Goal: Find specific page/section: Find specific page/section

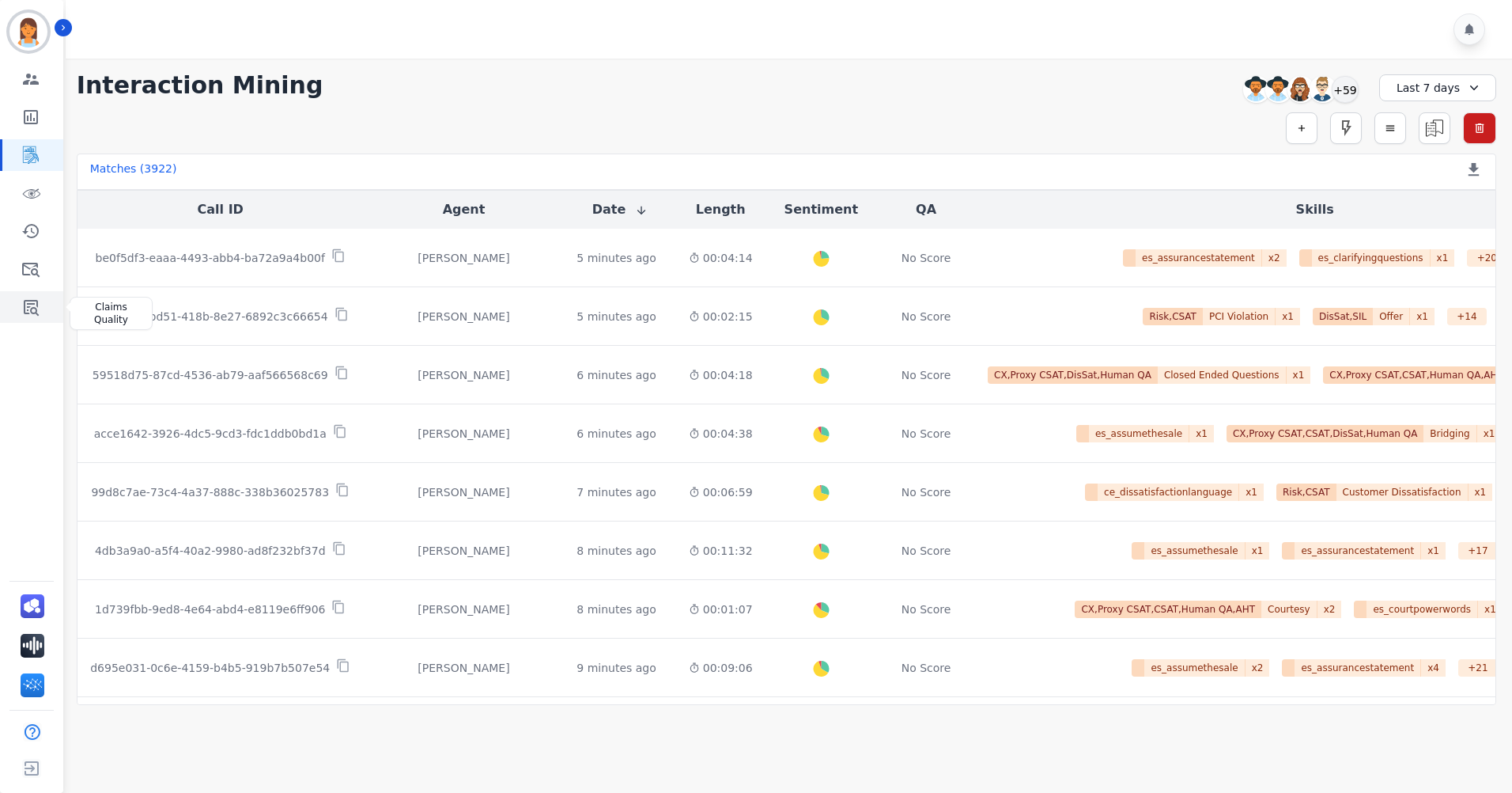
click at [30, 308] on icon "Sidebar" at bounding box center [30, 306] width 19 height 19
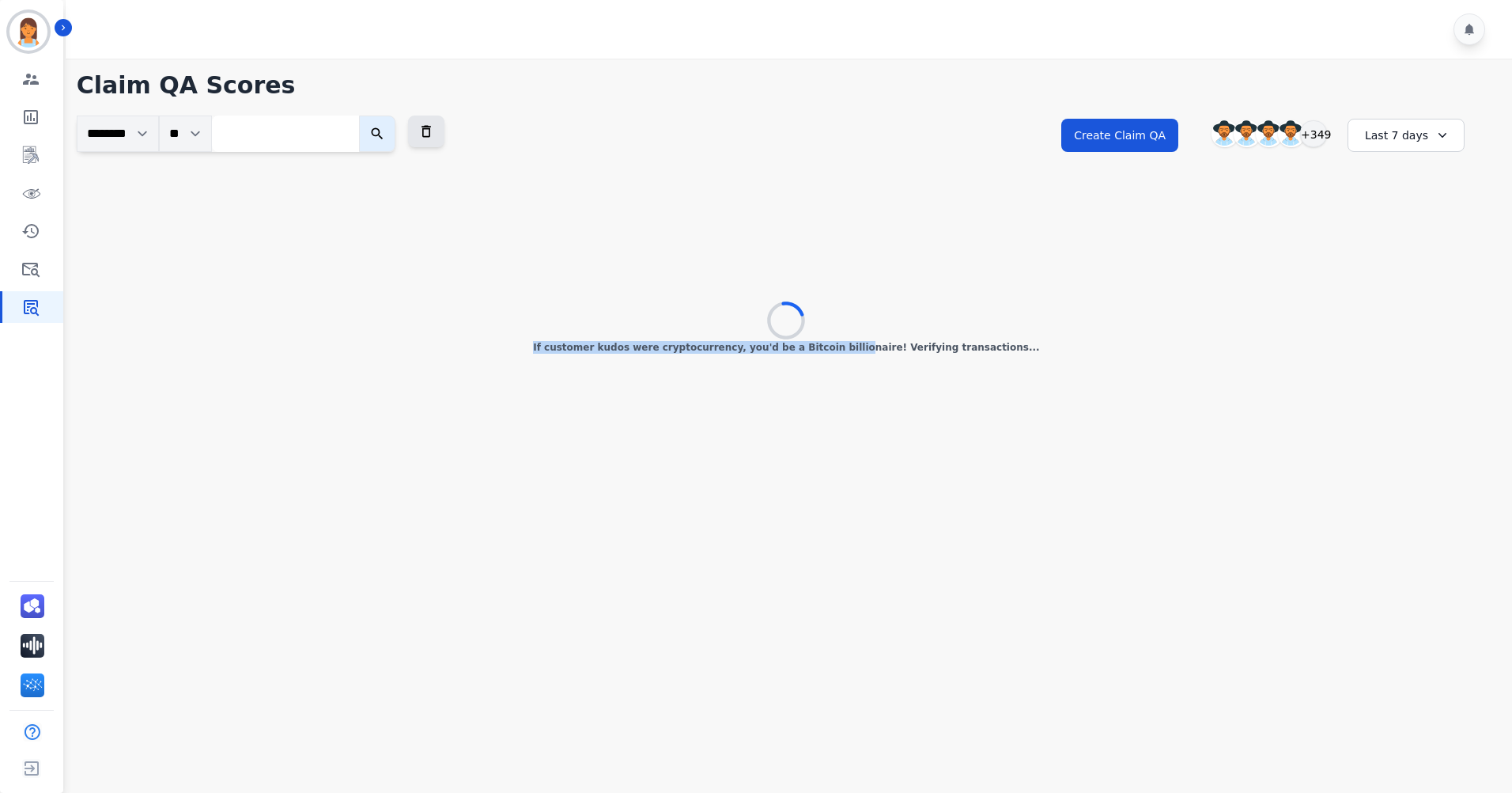
drag, startPoint x: 783, startPoint y: 320, endPoint x: 873, endPoint y: 327, distance: 90.3
click at [873, 327] on div "If customer kudos were cryptocurrency, you'd be a Bitcoin billionaire! Verifyin…" at bounding box center [786, 328] width 1419 height 52
drag, startPoint x: 873, startPoint y: 327, endPoint x: 1013, endPoint y: 333, distance: 140.1
click at [1013, 333] on div "If customer kudos were cryptocurrency, you'd be a Bitcoin billionaire! Verifyin…" at bounding box center [786, 328] width 1419 height 52
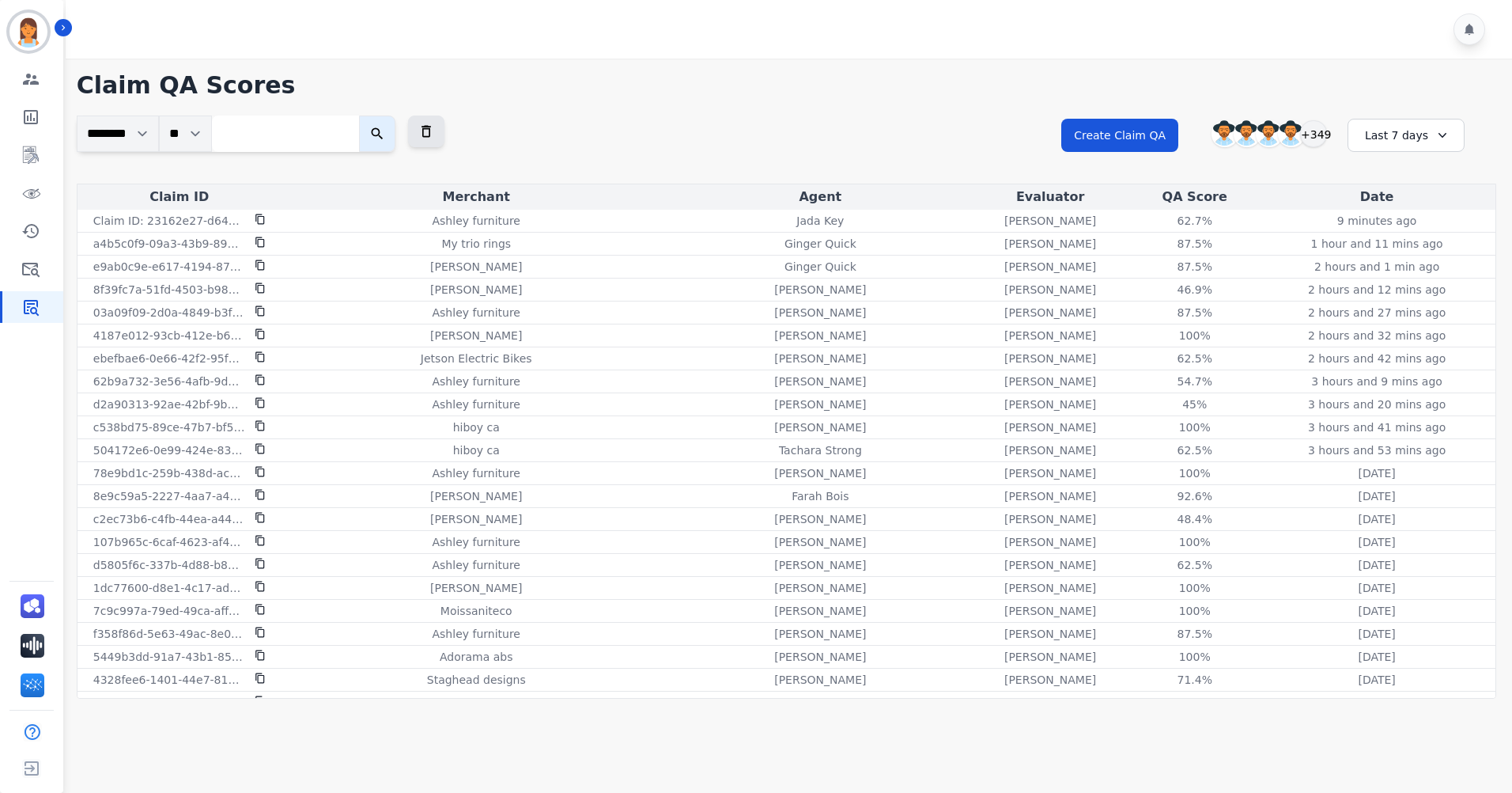
drag, startPoint x: 912, startPoint y: 361, endPoint x: 509, endPoint y: 368, distance: 403.1
click at [674, 290] on div "[PERSON_NAME]" at bounding box center [820, 290] width 291 height 16
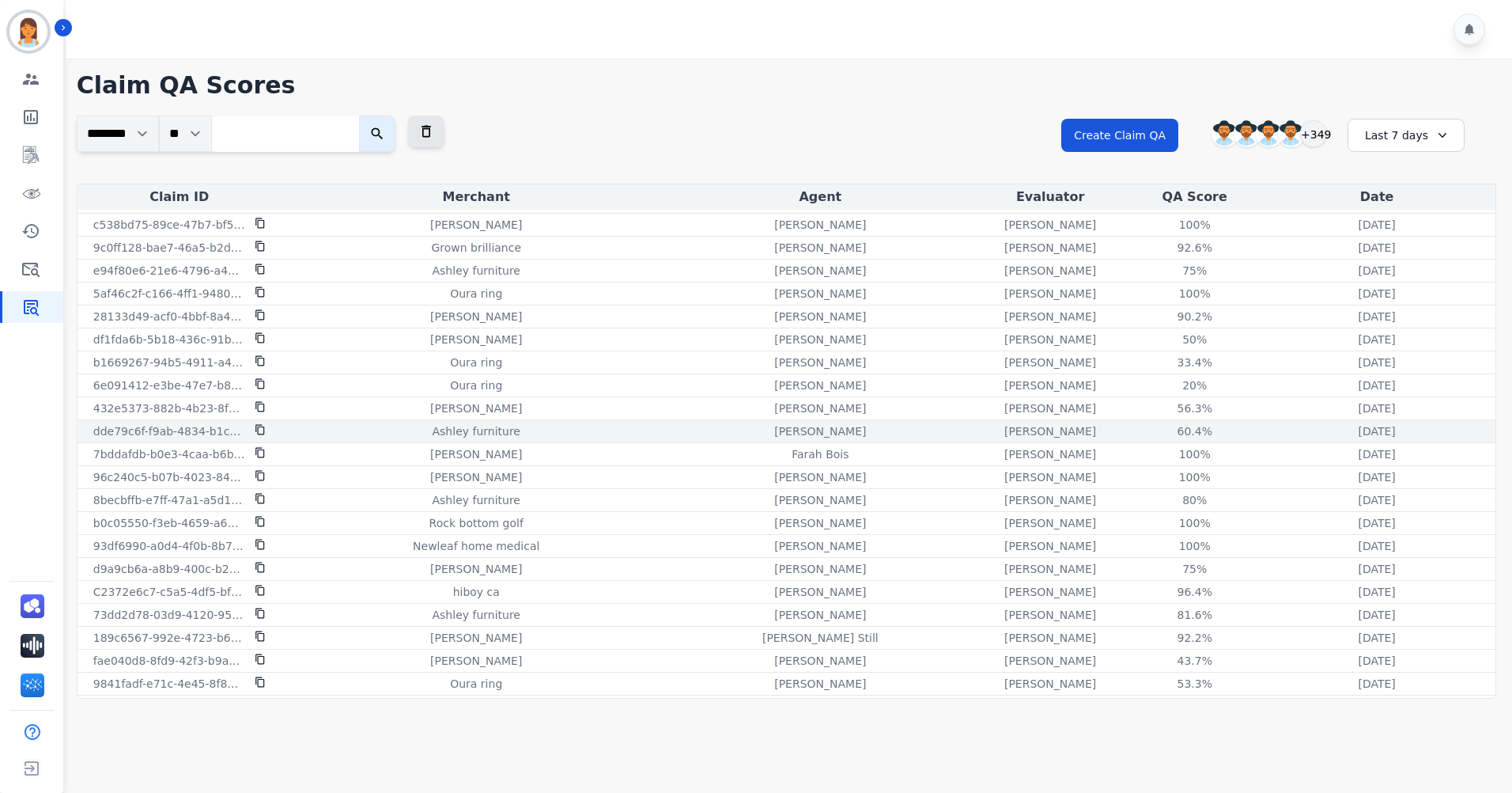
scroll to position [553, 0]
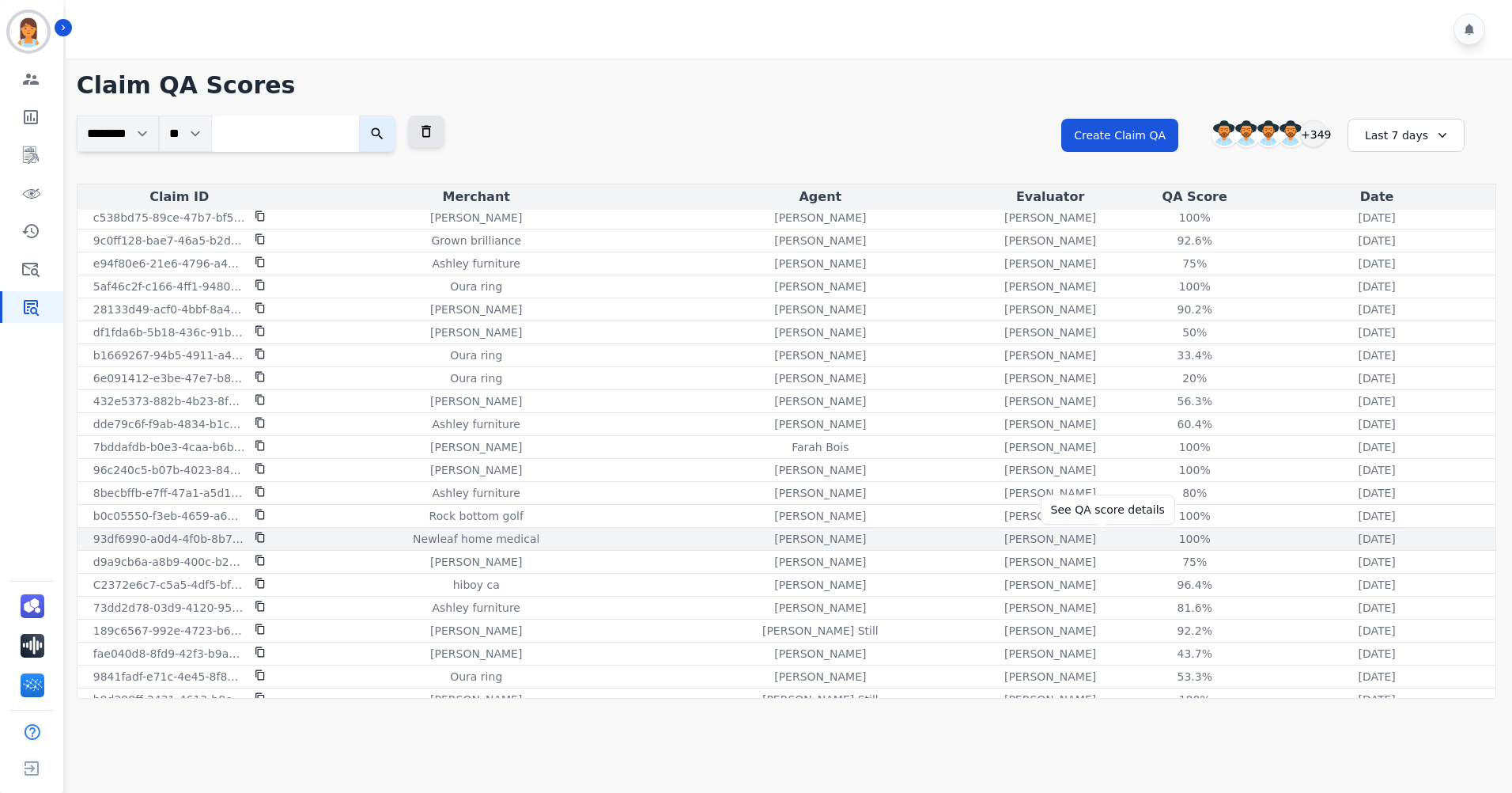
click at [1159, 542] on div "100%" at bounding box center [1195, 538] width 72 height 16
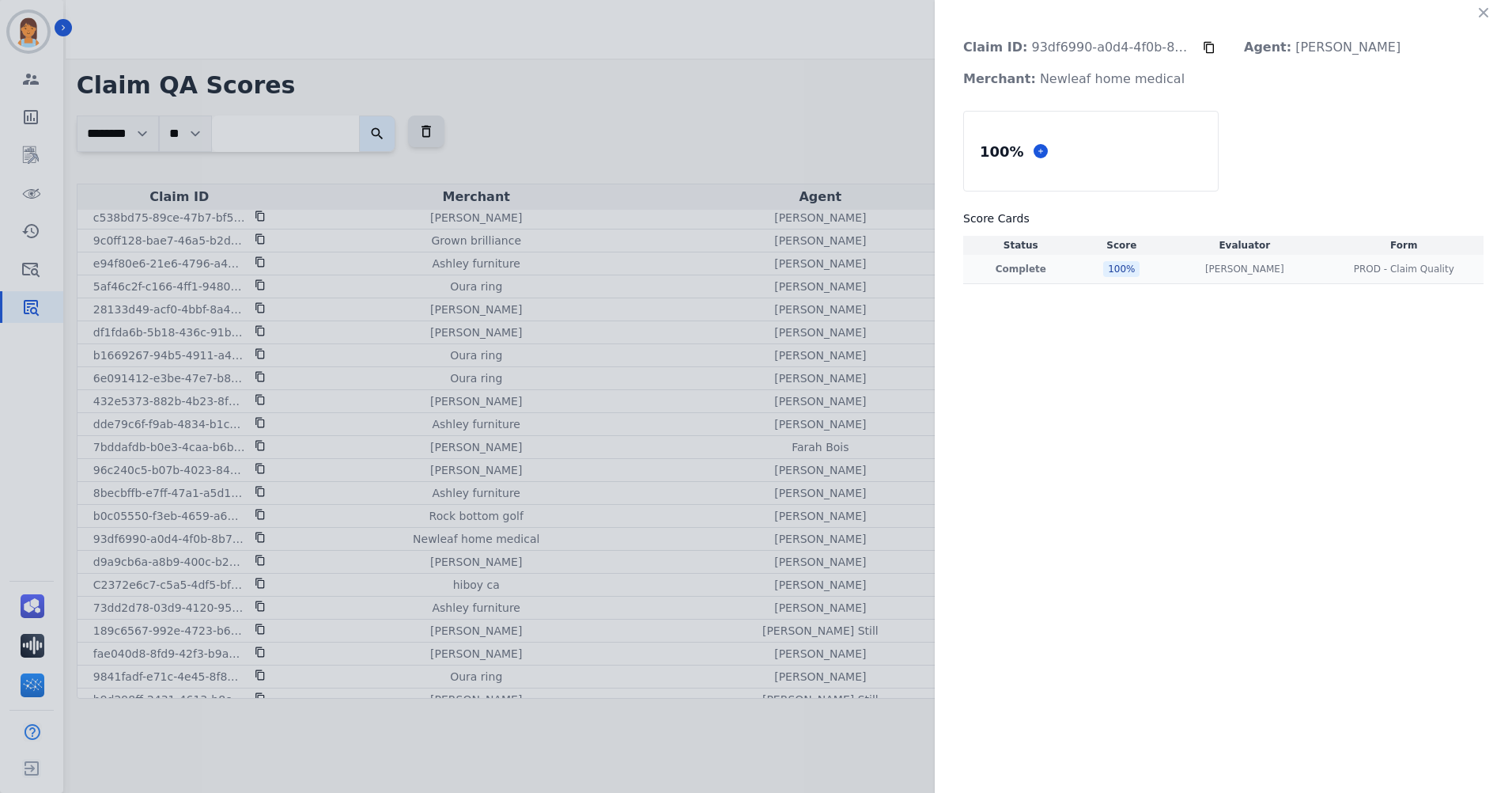
click at [1109, 272] on div "100 %" at bounding box center [1121, 269] width 37 height 16
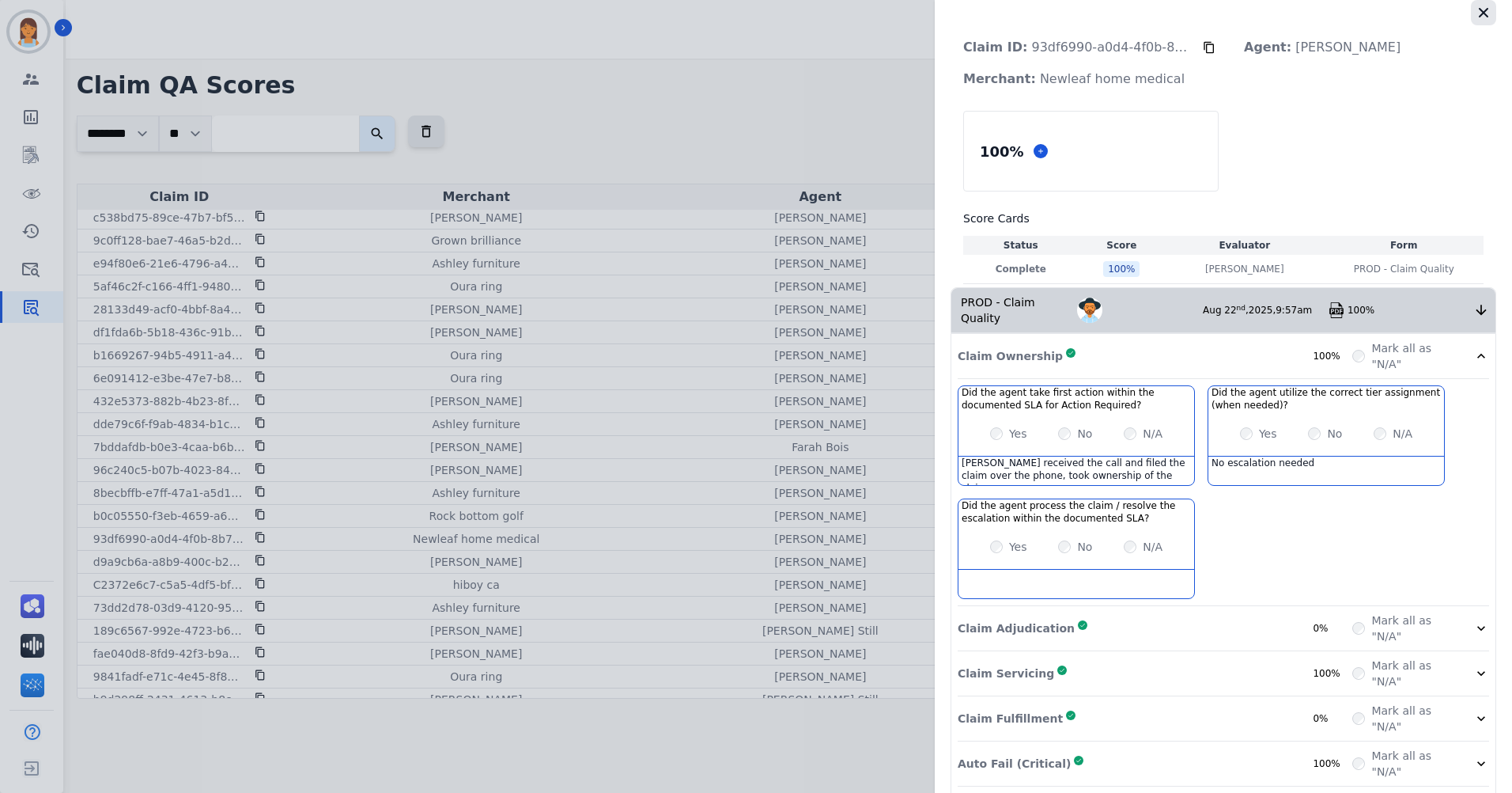
click at [1479, 20] on icon "button" at bounding box center [1483, 13] width 16 height 16
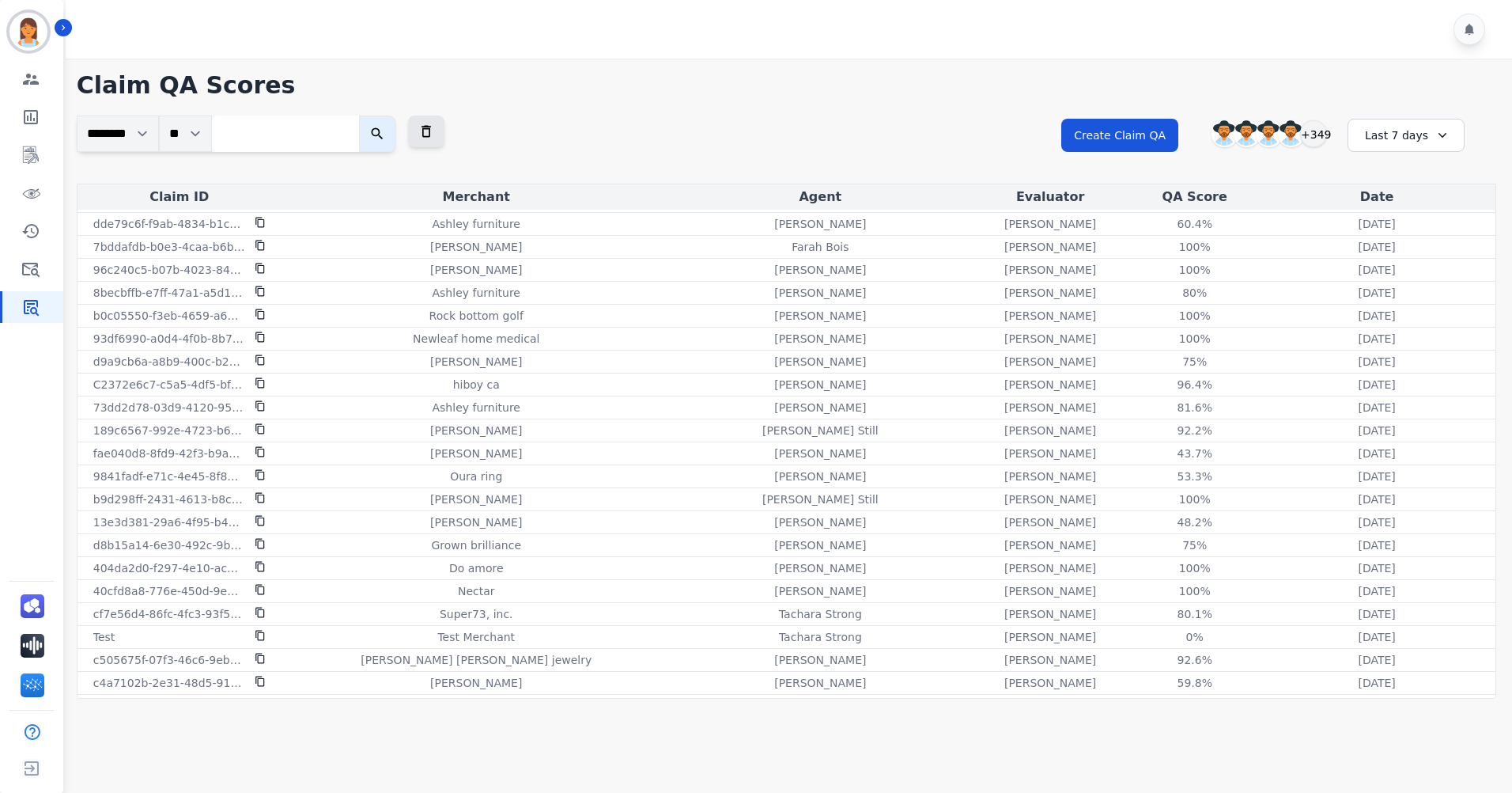
scroll to position [633, 0]
